Goal: Check status: Check status

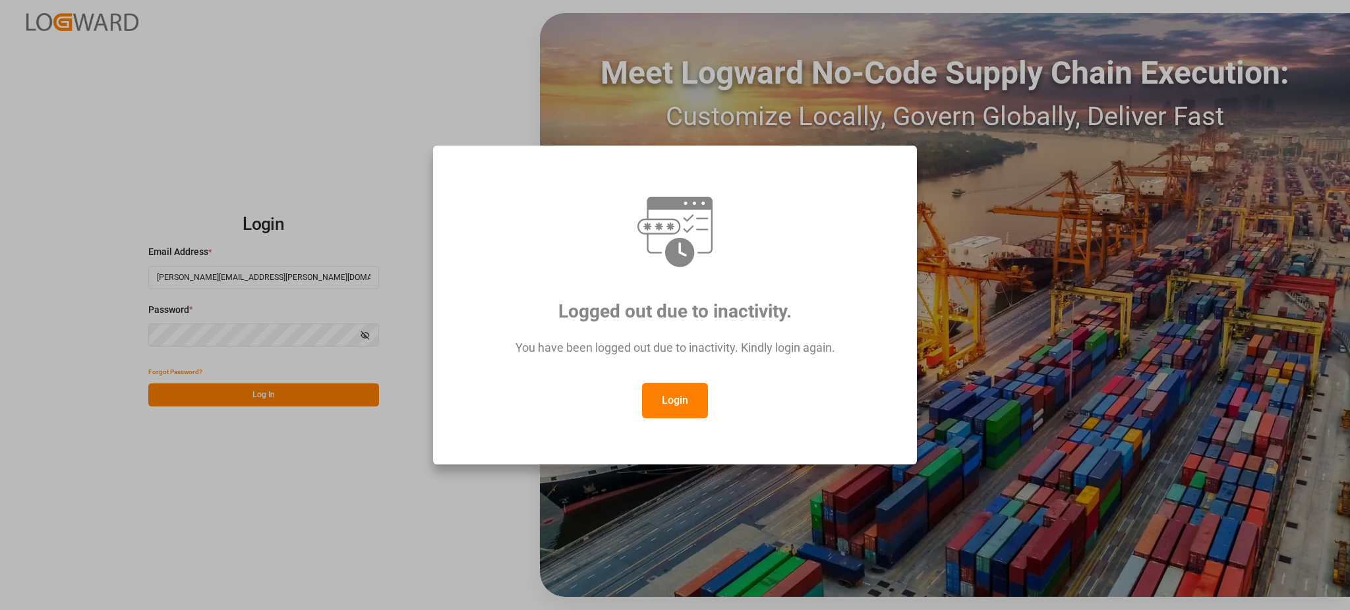
click at [678, 390] on button "Login" at bounding box center [675, 401] width 66 height 36
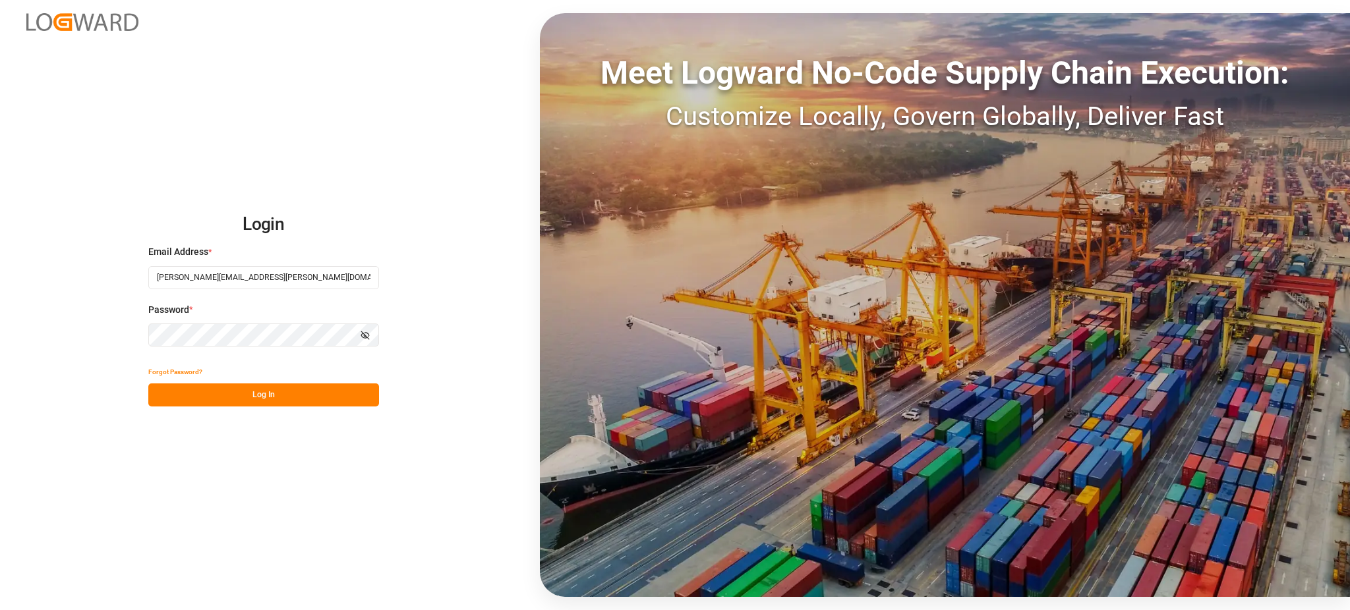
click at [264, 402] on button "Log In" at bounding box center [263, 395] width 231 height 23
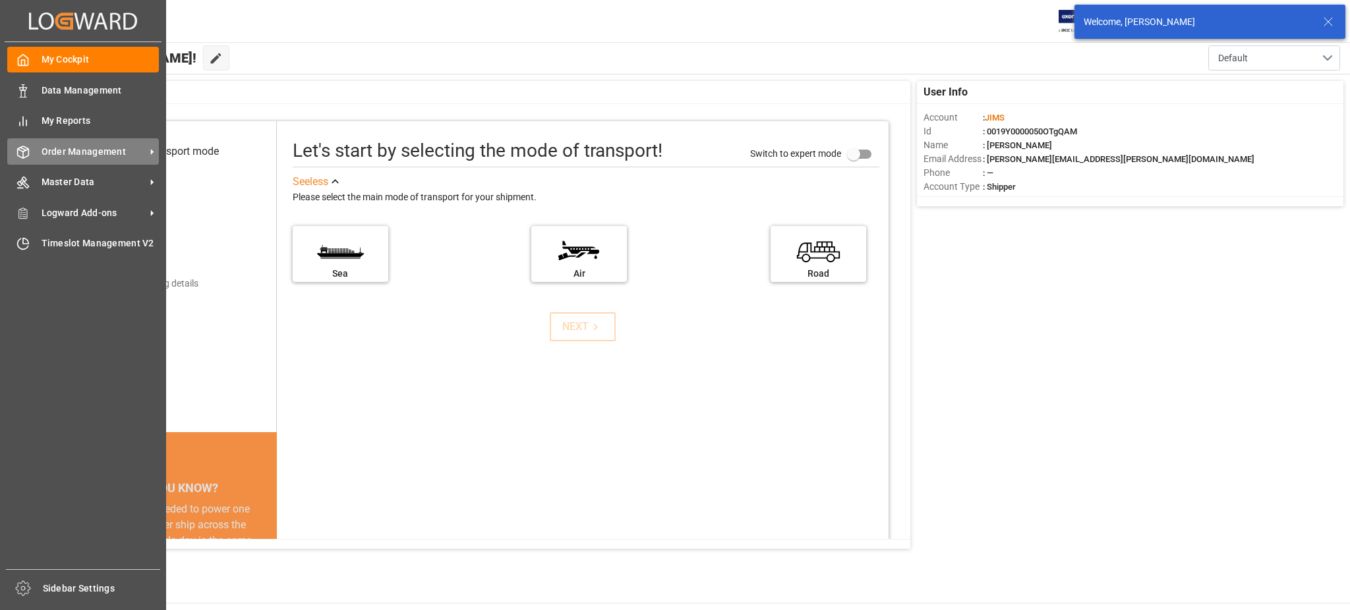
click at [70, 141] on div "Order Management Order Management" at bounding box center [83, 151] width 152 height 26
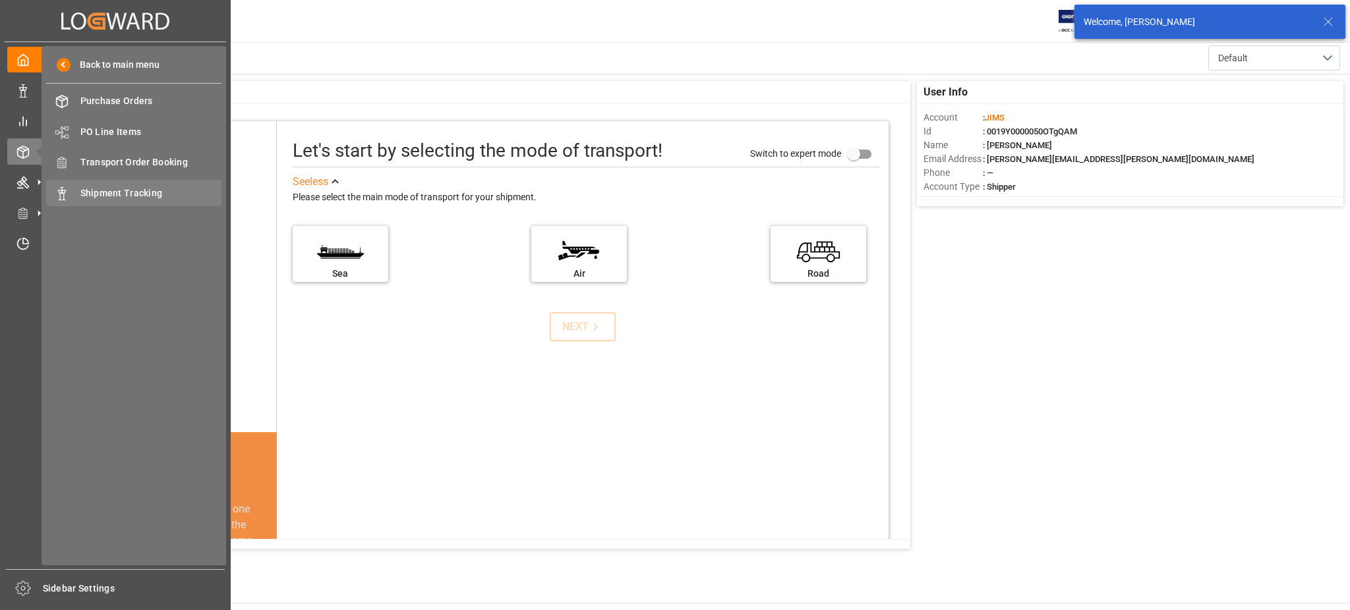
click at [138, 195] on span "Shipment Tracking" at bounding box center [151, 194] width 142 height 14
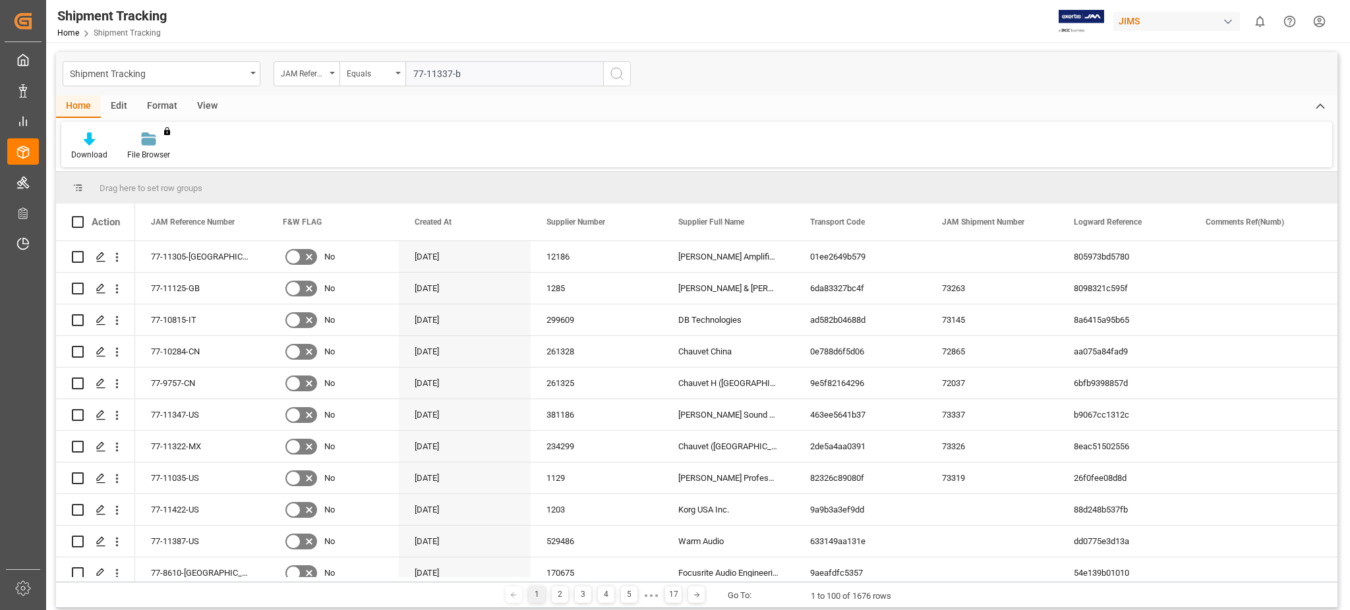
type input "77-11337-be"
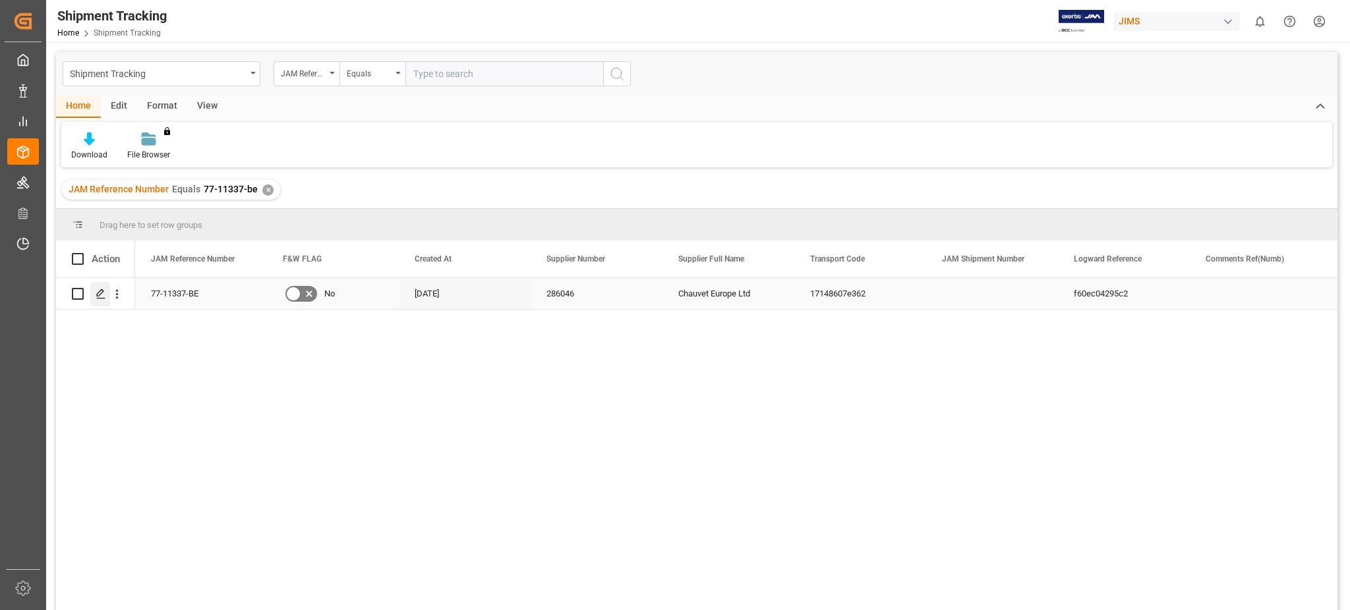
click at [90, 293] on div "Press SPACE to select this row." at bounding box center [100, 294] width 20 height 24
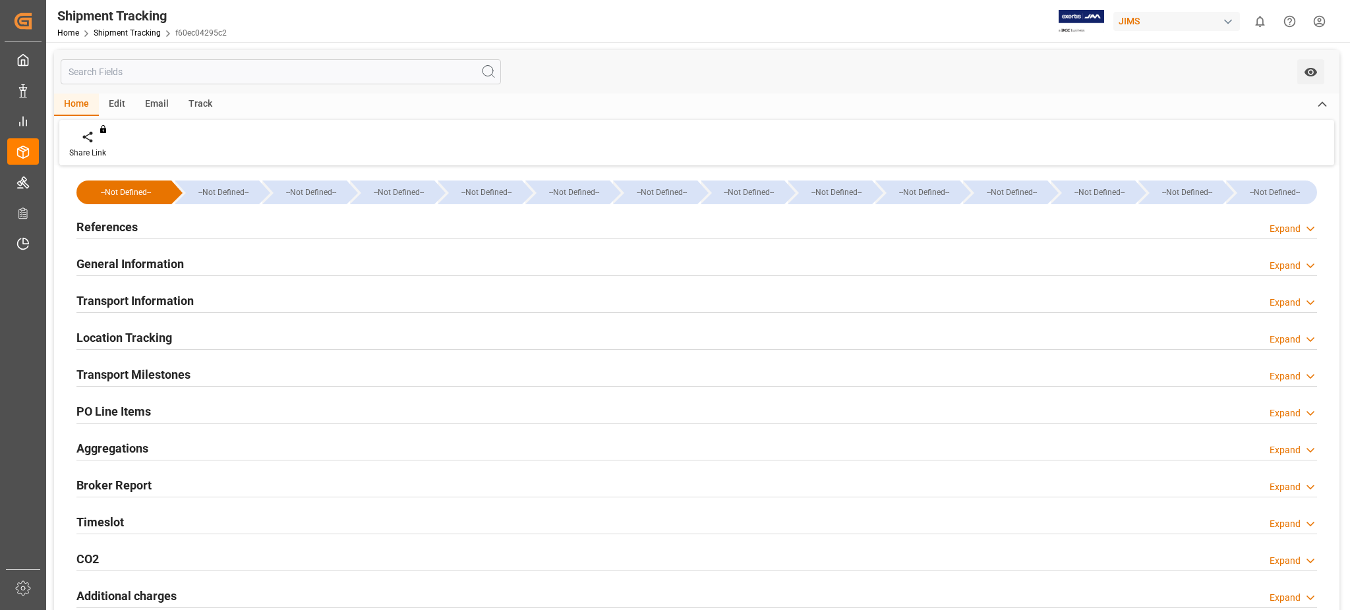
type input "[DATE]"
click at [158, 256] on h2 "General Information" at bounding box center [129, 264] width 107 height 18
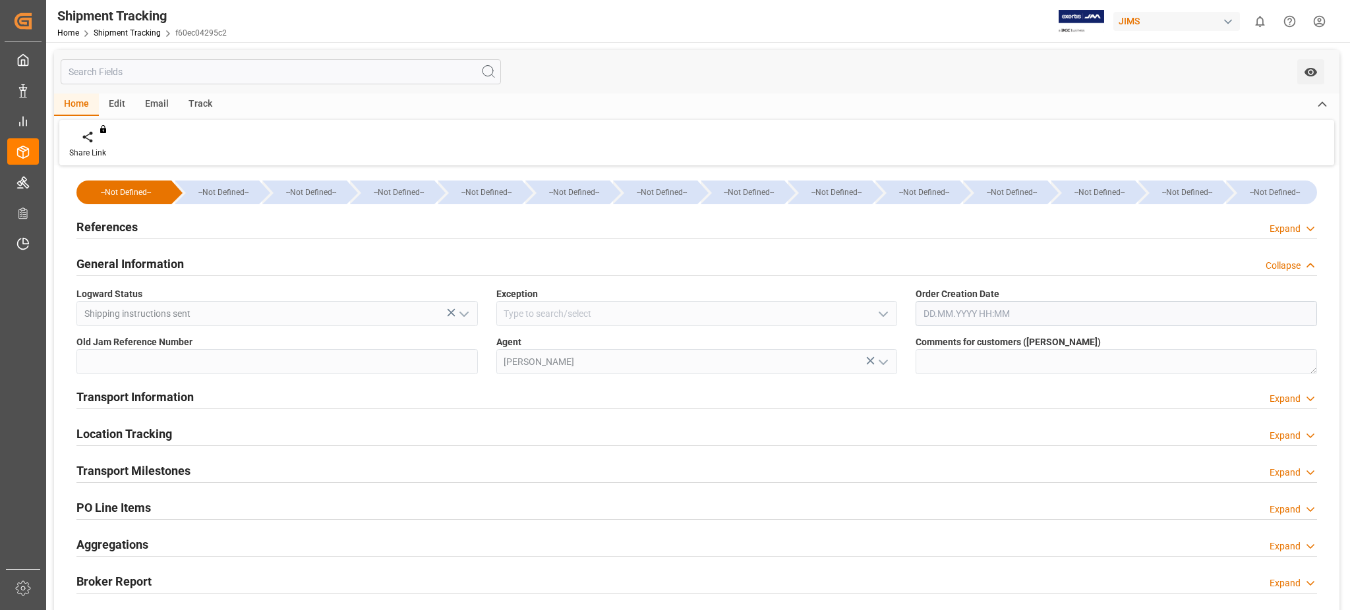
click at [162, 256] on h2 "General Information" at bounding box center [129, 264] width 107 height 18
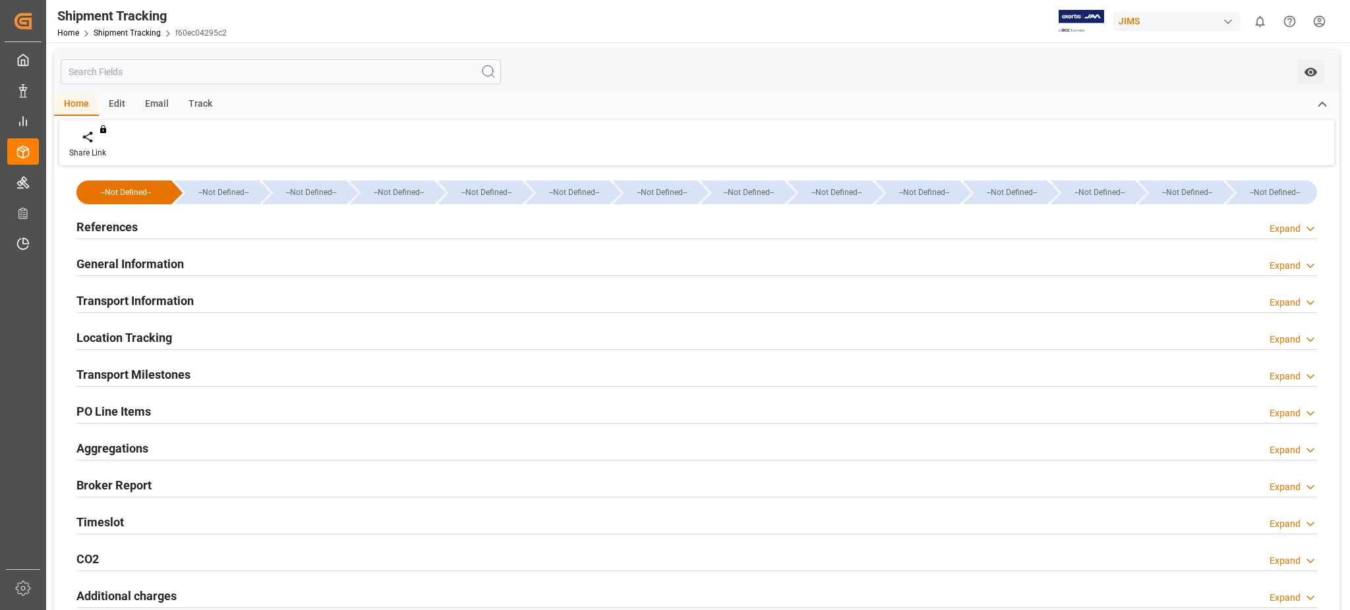
click at [132, 223] on h2 "References" at bounding box center [106, 227] width 61 height 18
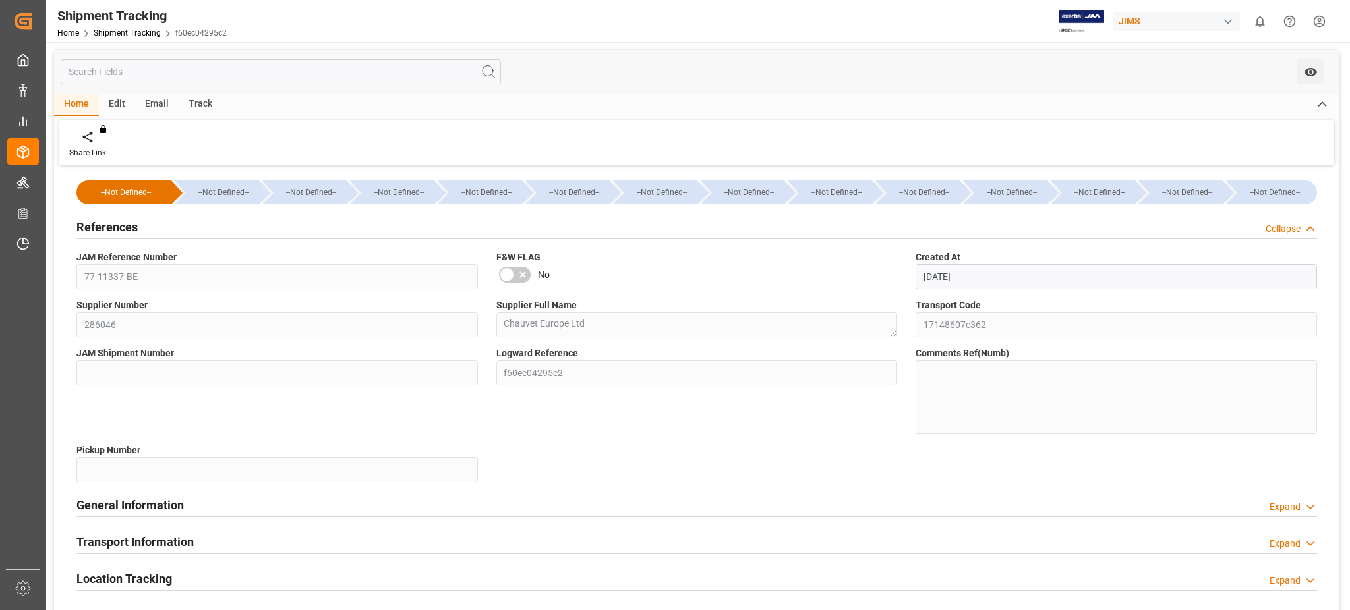
click at [132, 223] on h2 "References" at bounding box center [106, 227] width 61 height 18
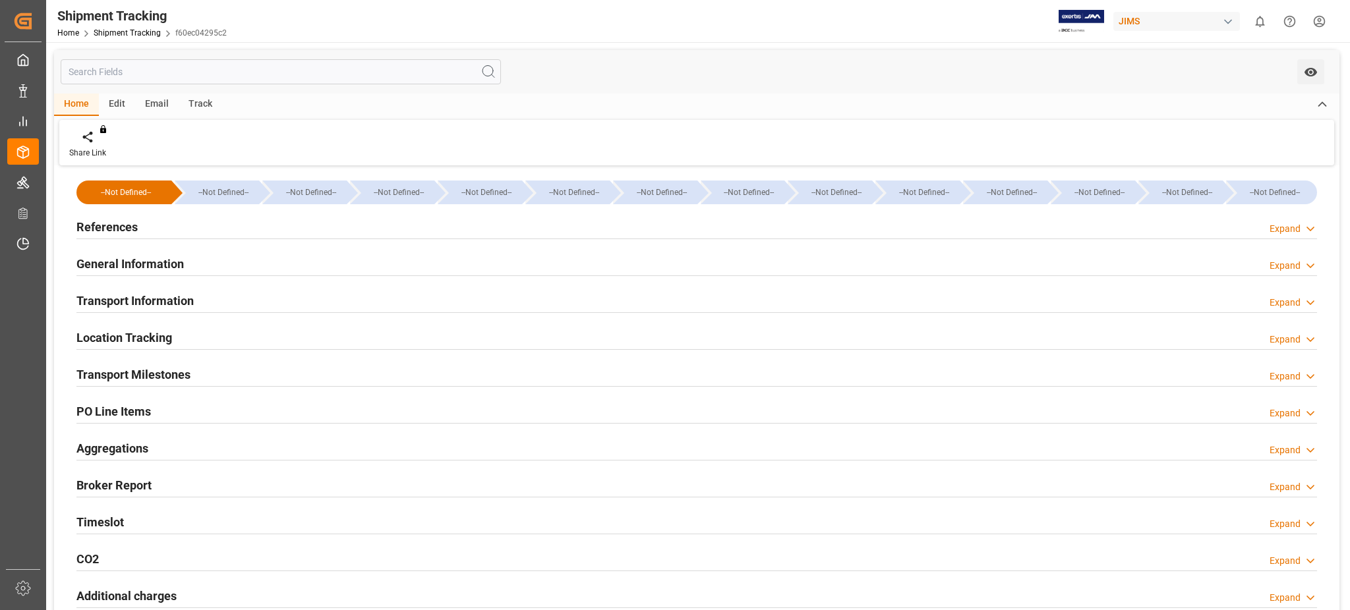
click at [148, 302] on h2 "Transport Information" at bounding box center [134, 301] width 117 height 18
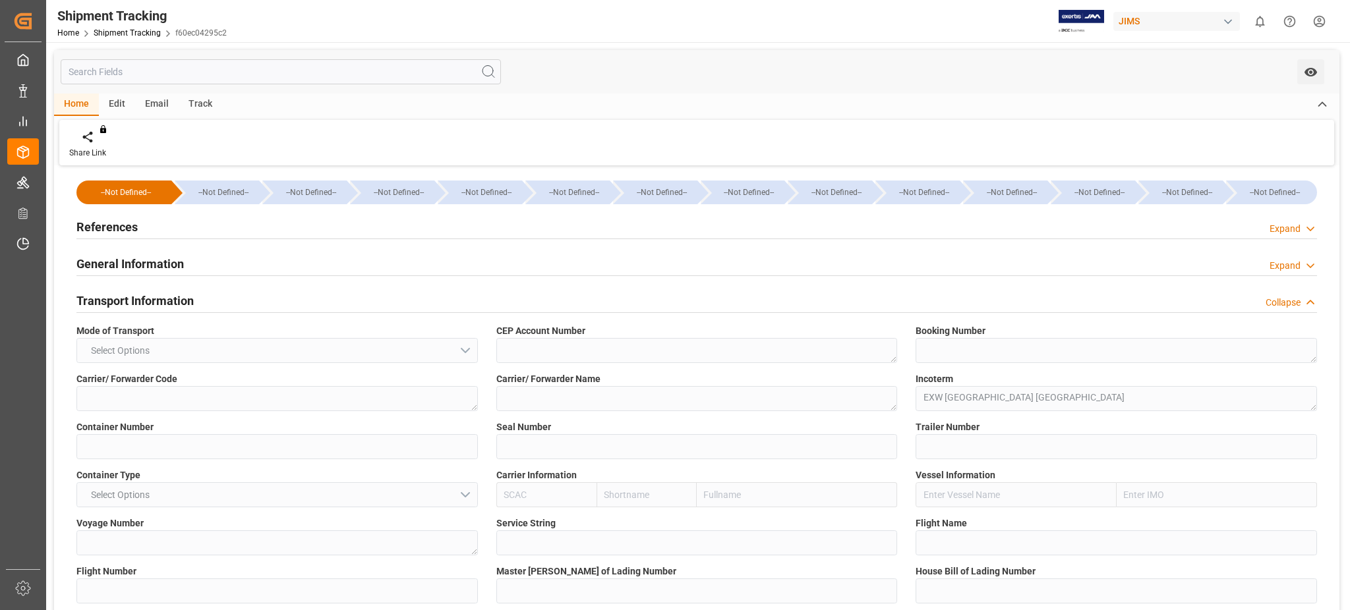
click at [149, 302] on h2 "Transport Information" at bounding box center [134, 301] width 117 height 18
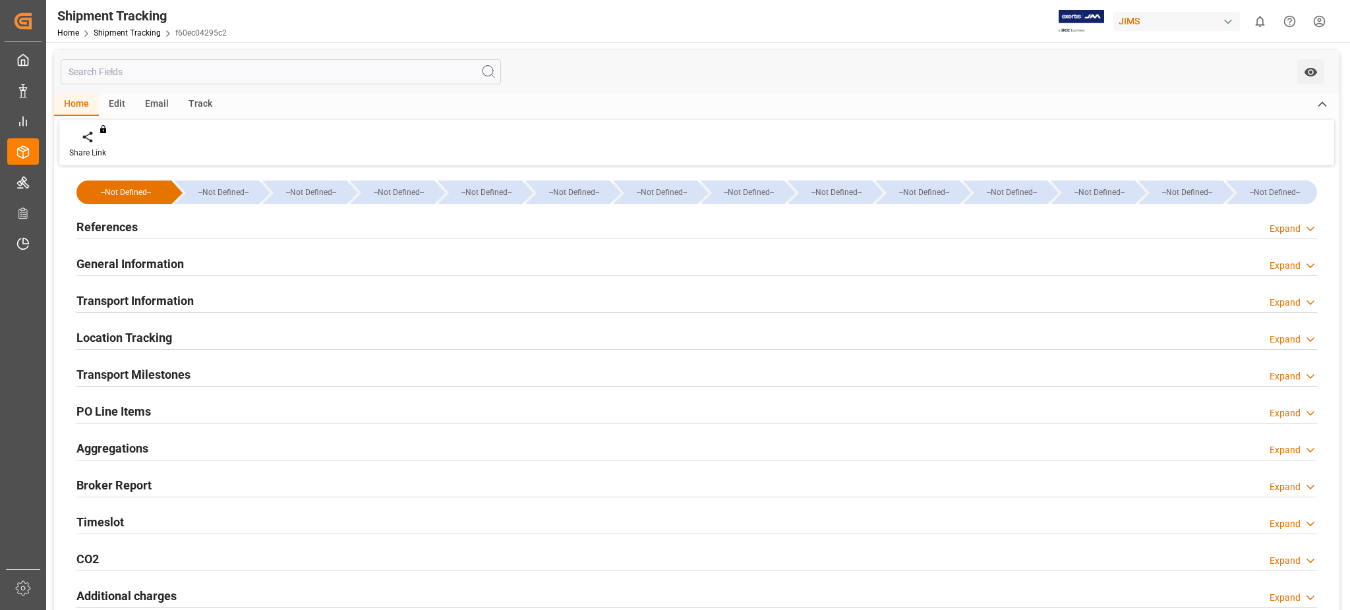
click at [172, 337] on div "Location Tracking Expand" at bounding box center [696, 336] width 1240 height 25
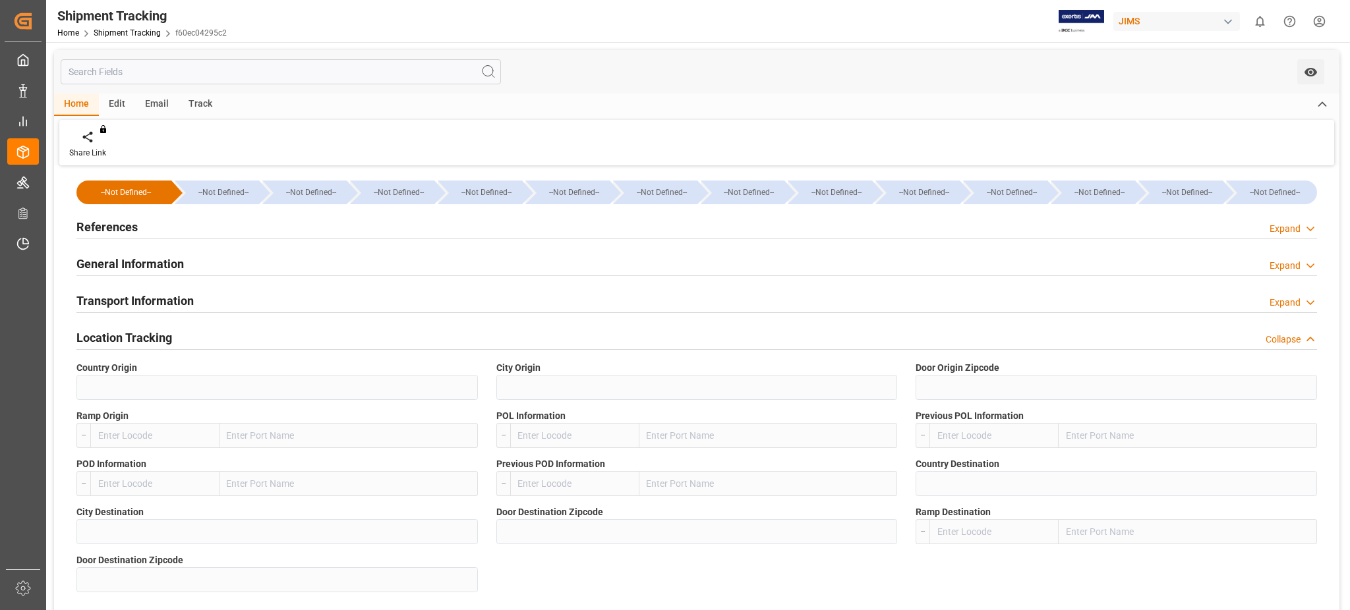
click at [172, 337] on div "Location Tracking Collapse" at bounding box center [696, 336] width 1240 height 25
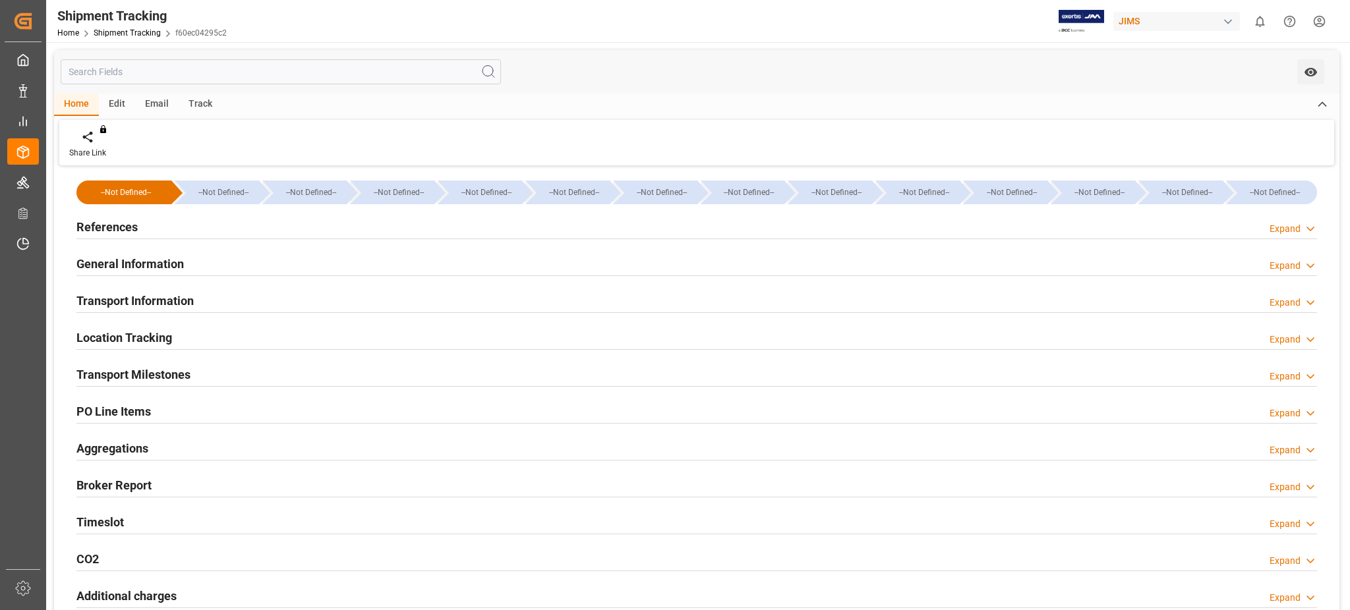
click at [173, 370] on h2 "Transport Milestones" at bounding box center [133, 375] width 114 height 18
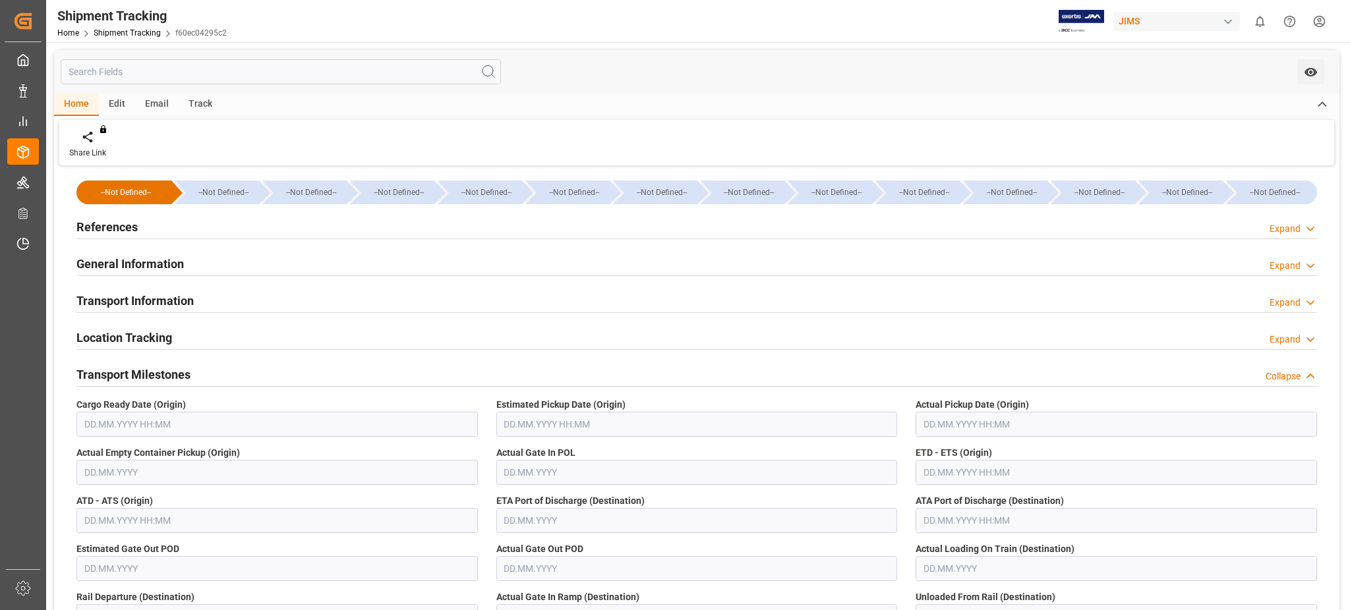
click at [175, 369] on h2 "Transport Milestones" at bounding box center [133, 375] width 114 height 18
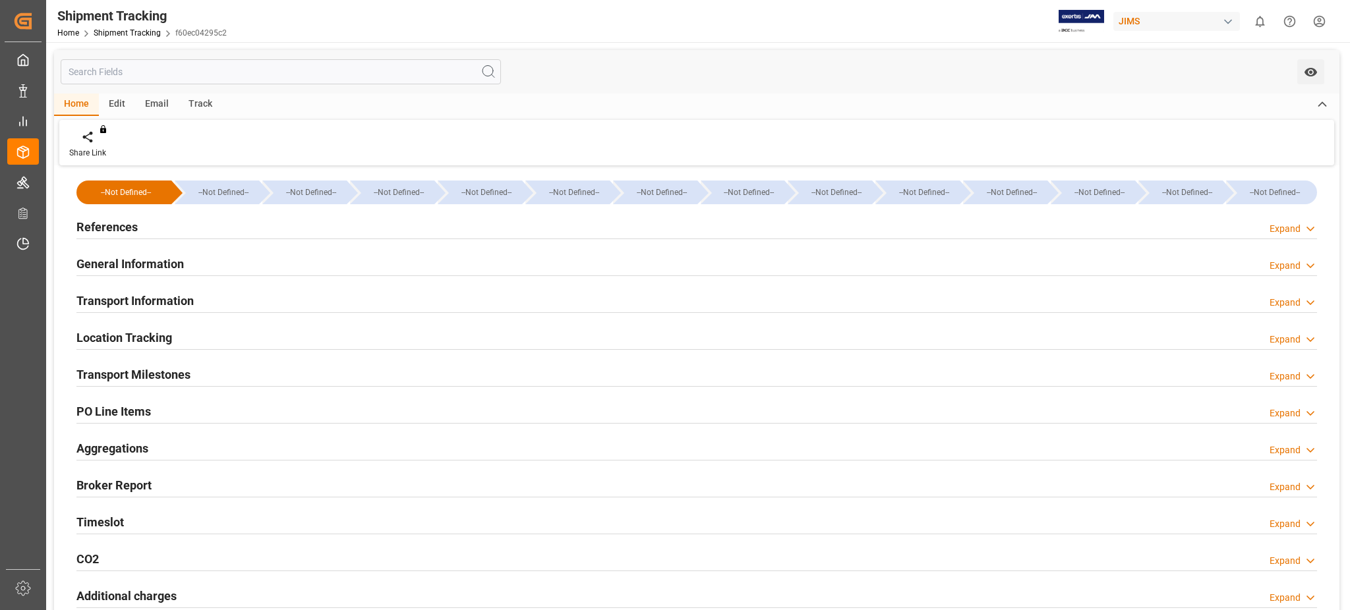
drag, startPoint x: 446, startPoint y: 520, endPoint x: 376, endPoint y: 468, distance: 87.1
click at [446, 520] on div "Timeslot Expand" at bounding box center [696, 521] width 1240 height 25
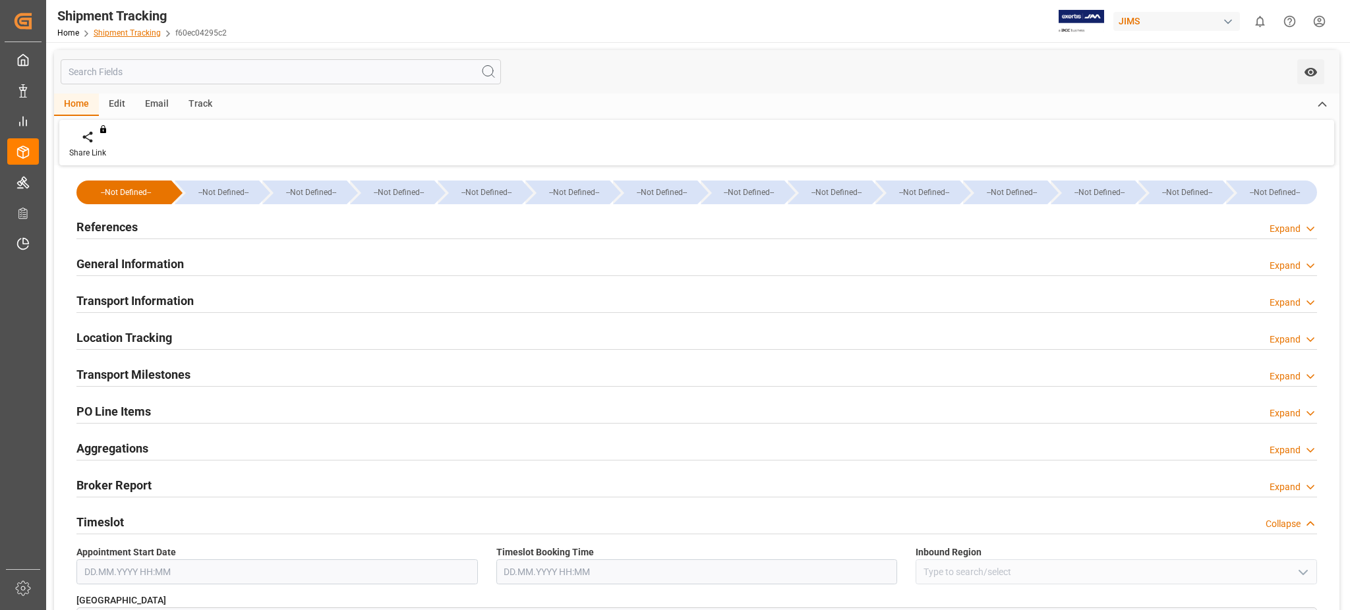
click at [141, 35] on link "Shipment Tracking" at bounding box center [127, 32] width 67 height 9
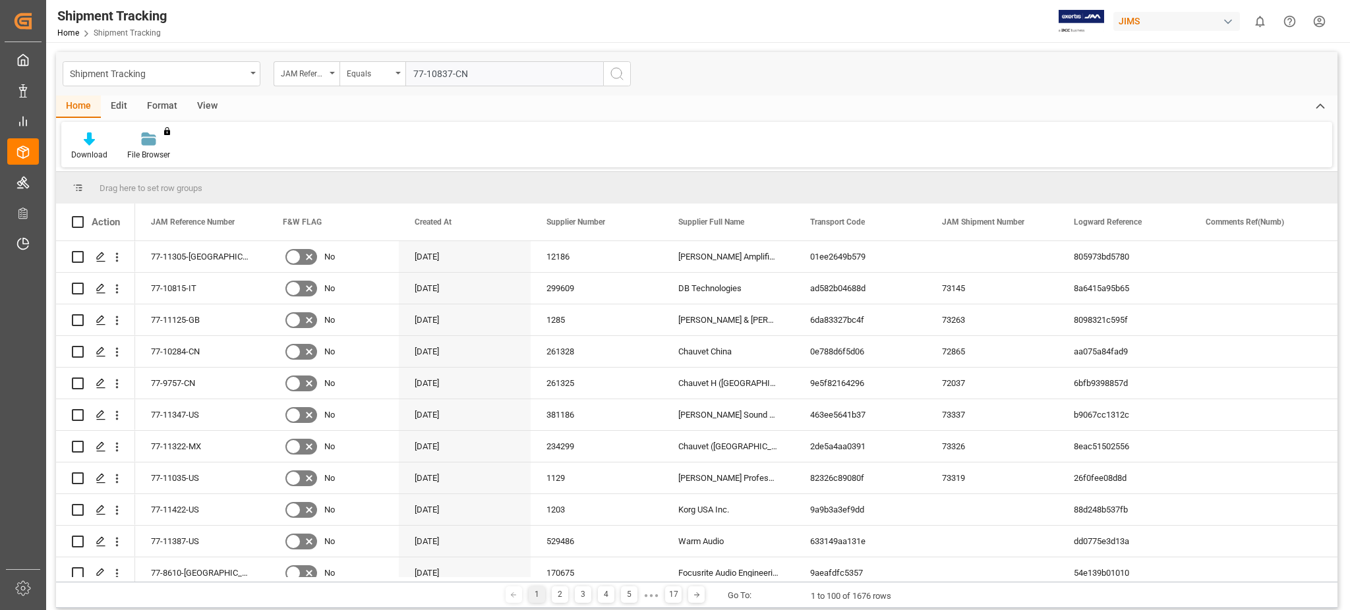
type input "77-10837-CN"
click at [618, 80] on icon "search button" at bounding box center [617, 74] width 16 height 16
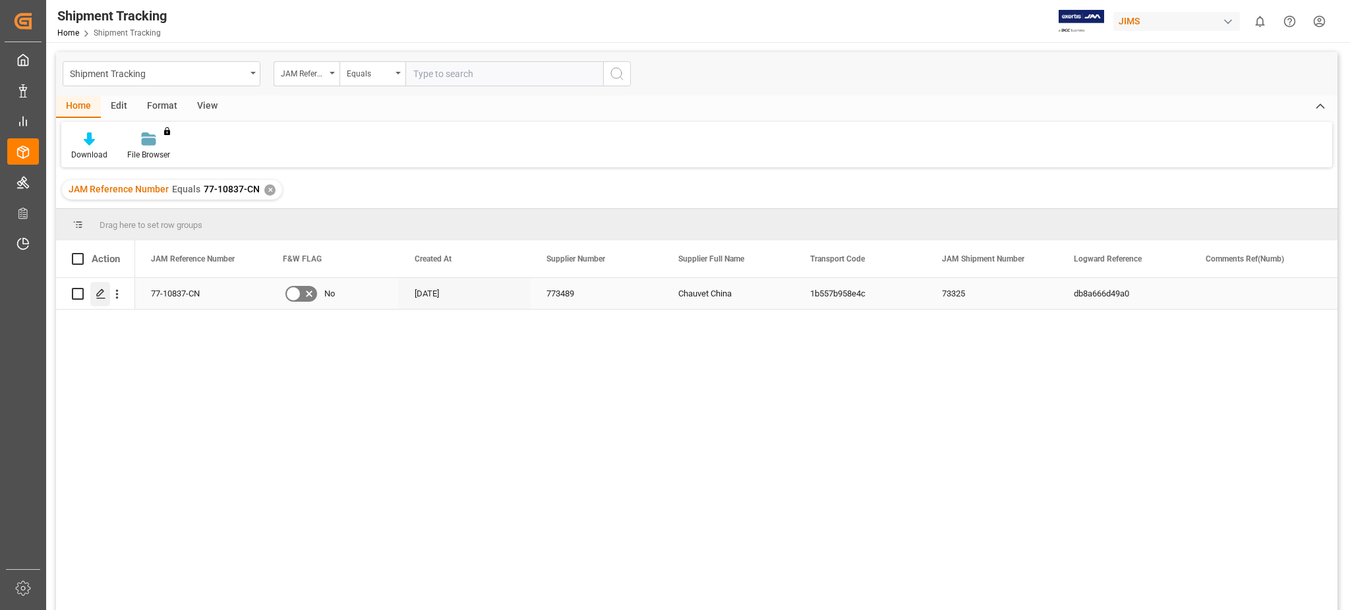
click at [100, 293] on icon "Press SPACE to select this row." at bounding box center [101, 294] width 11 height 11
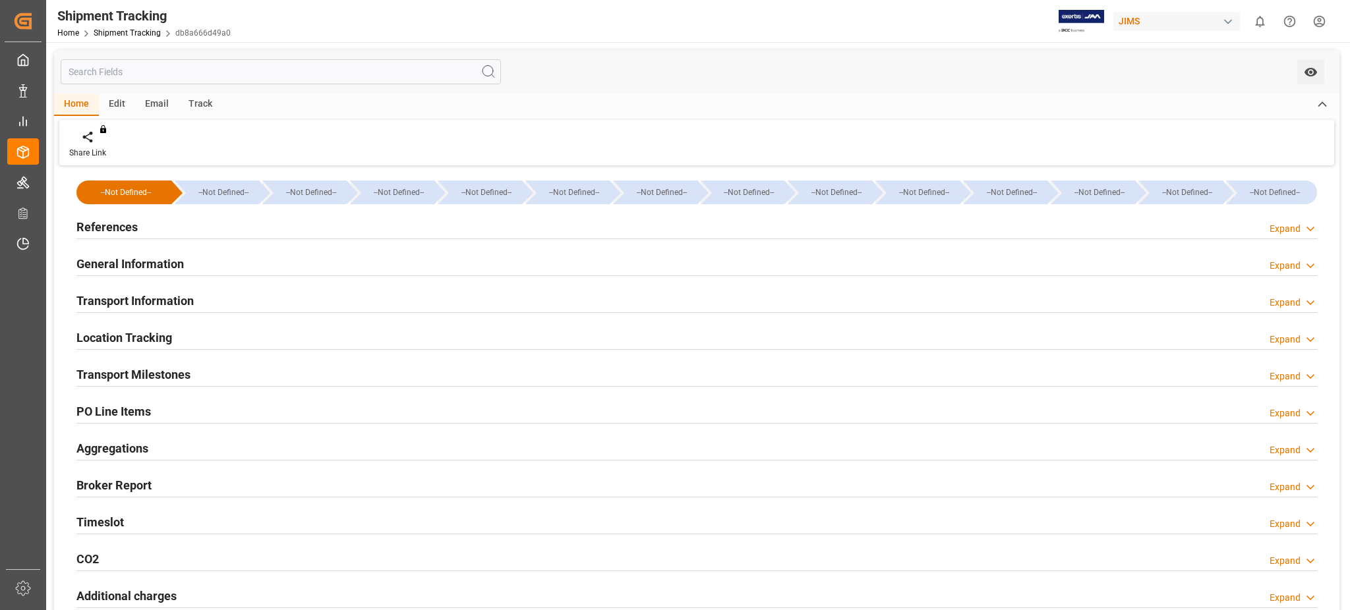
type input "284777.5"
click at [169, 298] on h2 "Transport Information" at bounding box center [134, 301] width 117 height 18
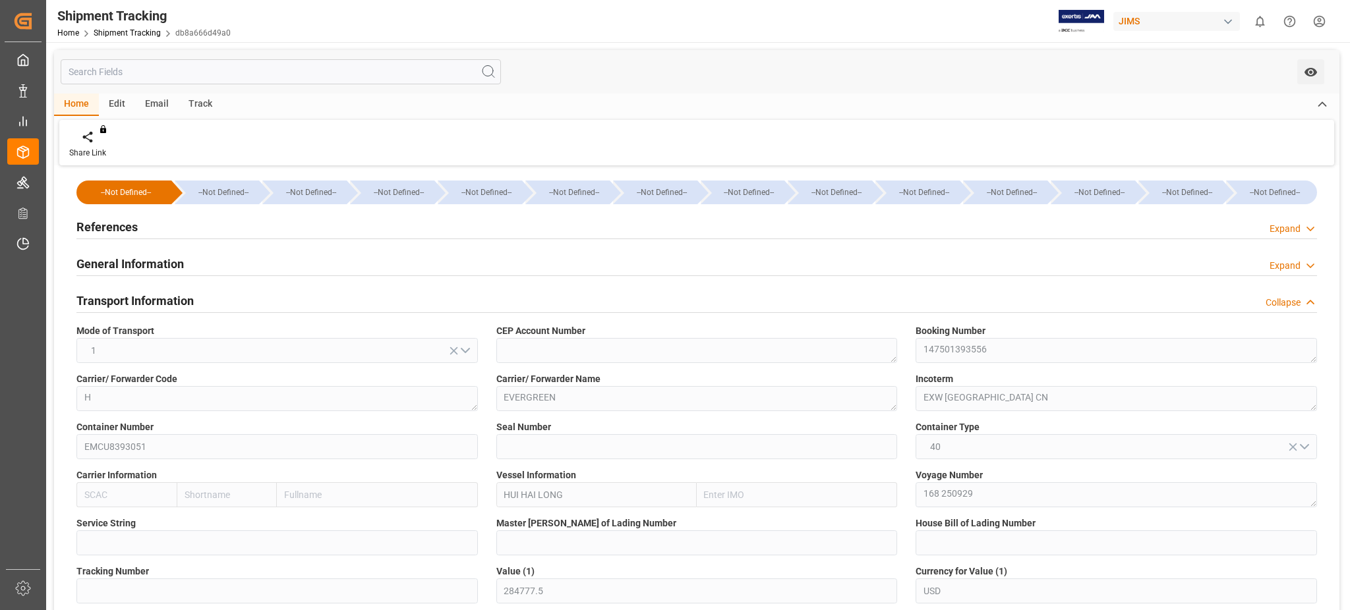
click at [909, 359] on div "Booking Number 147501393556" at bounding box center [1116, 344] width 420 height 48
